Goal: Information Seeking & Learning: Learn about a topic

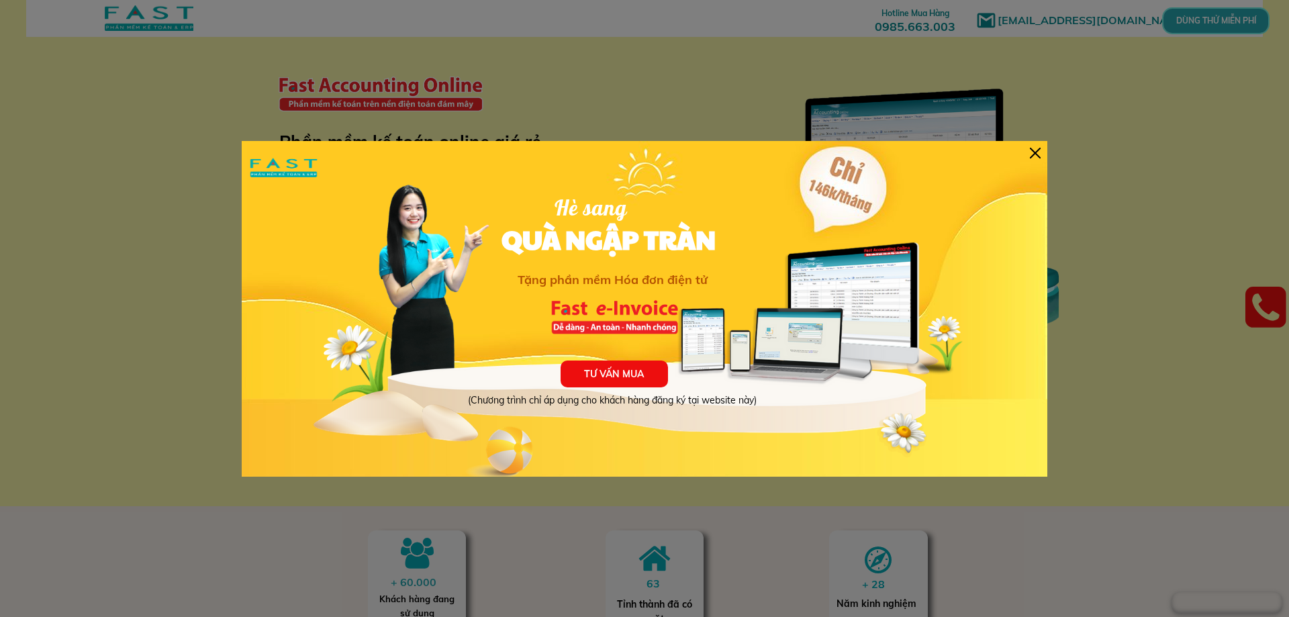
click at [1032, 150] on div at bounding box center [1034, 153] width 11 height 11
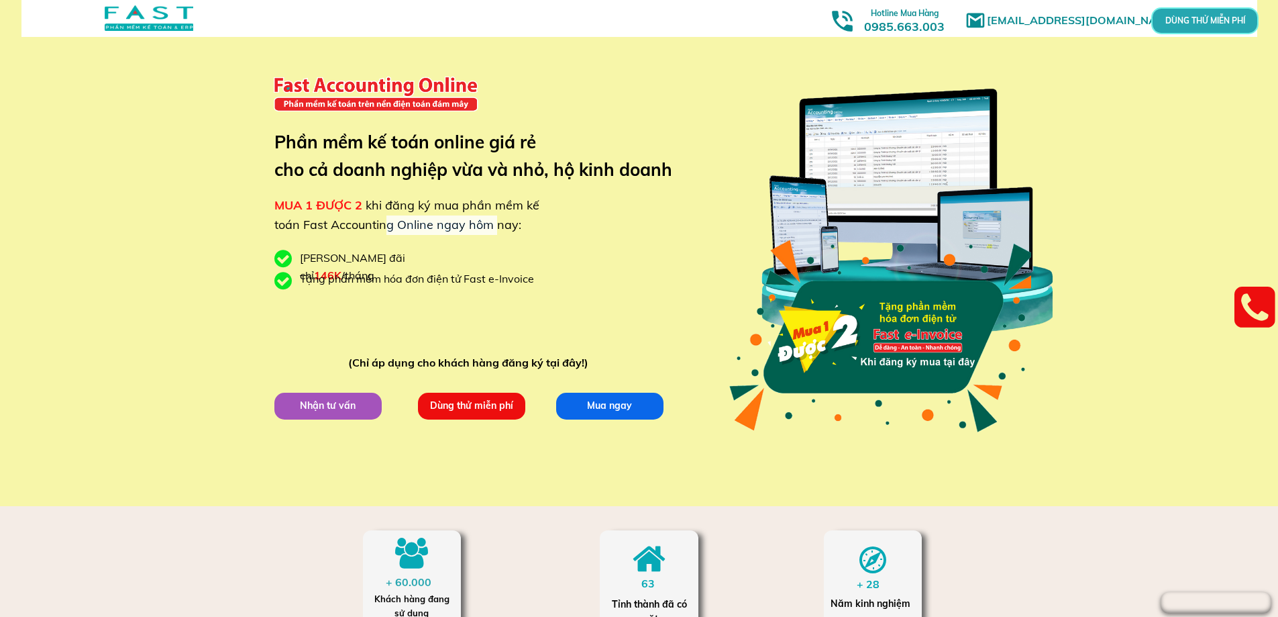
drag, startPoint x: 385, startPoint y: 221, endPoint x: 505, endPoint y: 216, distance: 119.6
click at [505, 216] on div "MUA 1 ĐƯỢC 2 khi đăng ký mua phần mềm kế toán Fast Accounting Online ngay hôm n…" at bounding box center [409, 215] width 270 height 39
click at [542, 201] on div "MUA 1 ĐƯỢC 2 khi đăng ký mua phần mềm kế toán Fast Accounting Online ngay hôm n…" at bounding box center [409, 215] width 270 height 39
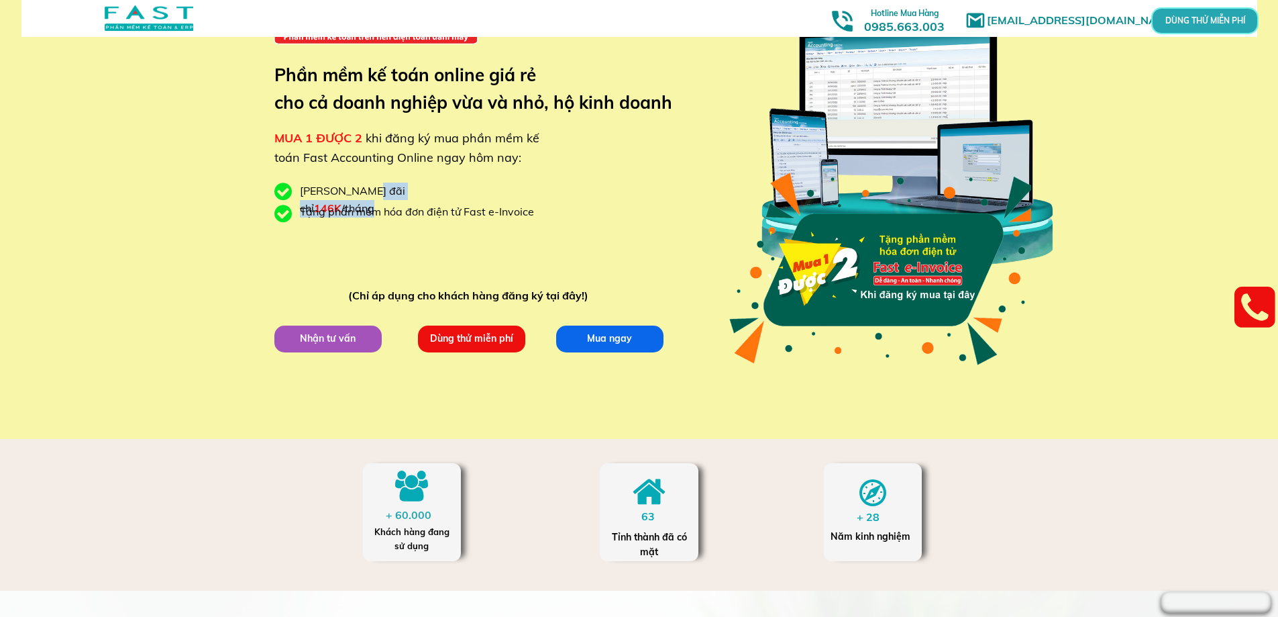
drag, startPoint x: 356, startPoint y: 192, endPoint x: 494, endPoint y: 191, distance: 137.6
click at [453, 193] on div "[PERSON_NAME] đãi chỉ 146K /tháng" at bounding box center [387, 200] width 174 height 34
click at [494, 191] on div "[EMAIL_ADDRESS][DOMAIN_NAME] MUA 1 ĐƯỢC 2 khi đăng ký mua phần mềm kế toán Fast…" at bounding box center [639, 186] width 644 height 506
drag, startPoint x: 346, startPoint y: 209, endPoint x: 505, endPoint y: 211, distance: 159.1
click at [489, 211] on div "Tặng phần mềm hóa đơn điện tử Fast e-Invoice" at bounding box center [422, 211] width 244 height 17
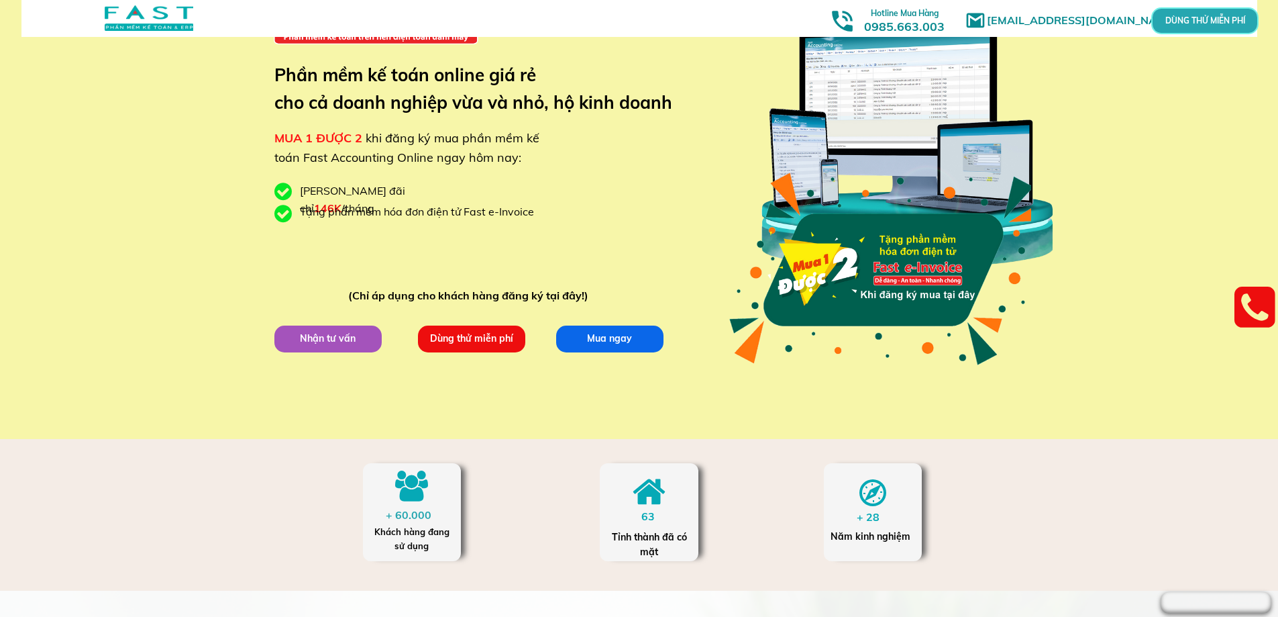
click at [537, 203] on div "[EMAIL_ADDRESS][DOMAIN_NAME] MUA 1 ĐƯỢC 2 khi đăng ký mua phần mềm kế toán Fast…" at bounding box center [639, 186] width 644 height 506
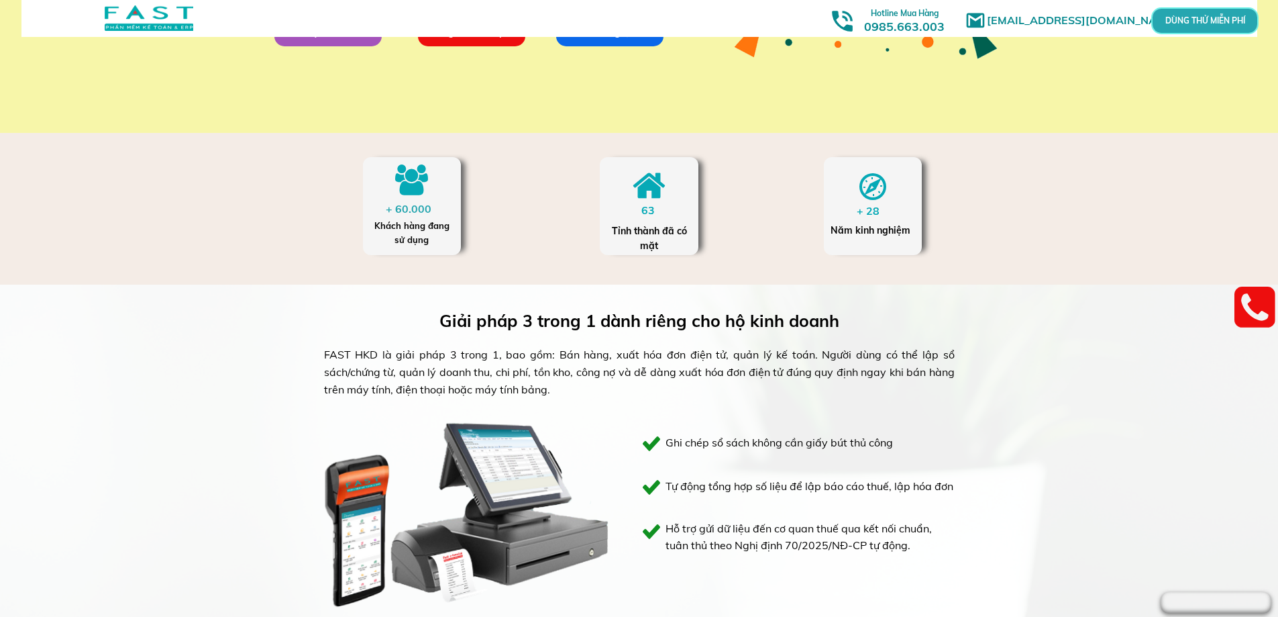
scroll to position [403, 0]
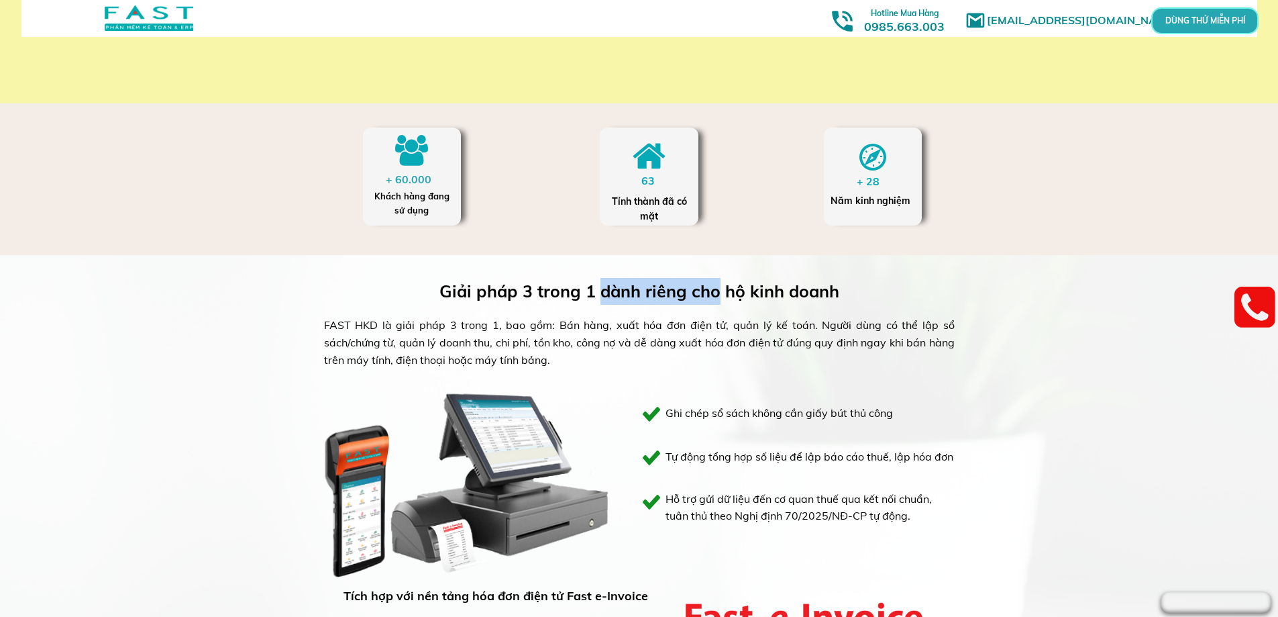
drag, startPoint x: 603, startPoint y: 290, endPoint x: 798, endPoint y: 287, distance: 194.6
click at [740, 298] on h3 "Giải pháp 3 trong 1 dành riêng cho hộ kinh doanh" at bounding box center [649, 291] width 419 height 27
click at [801, 285] on h3 "Giải pháp 3 trong 1 dành riêng cho hộ kinh doanh" at bounding box center [649, 291] width 419 height 27
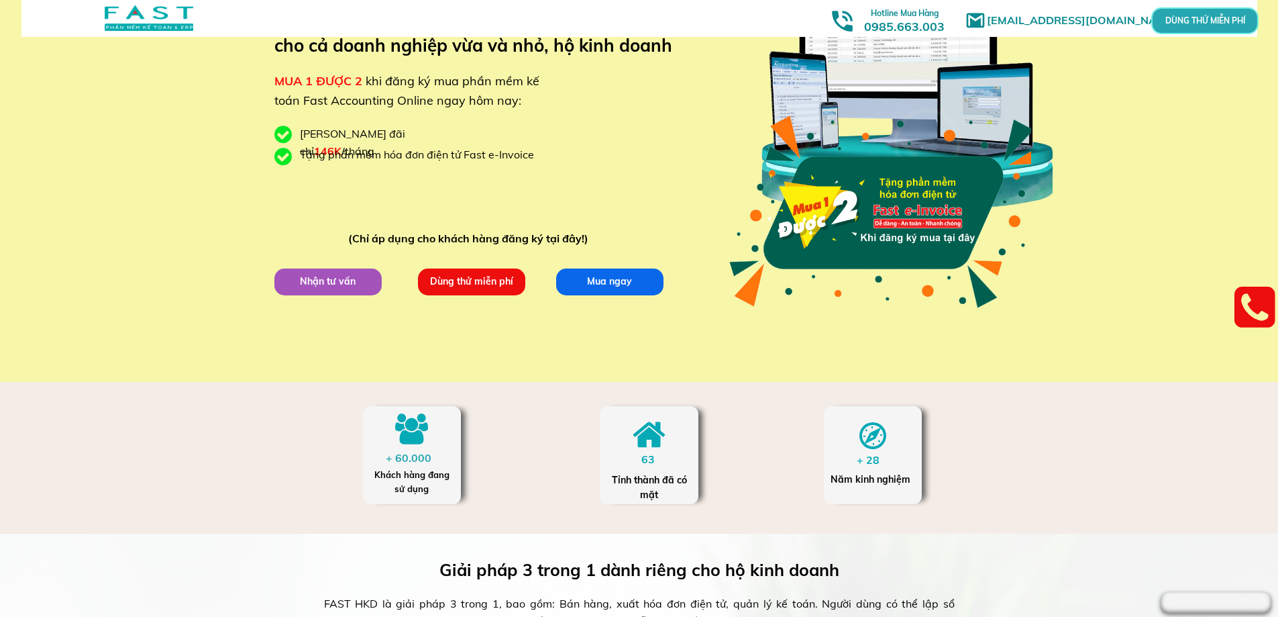
scroll to position [0, 0]
